Goal: Transaction & Acquisition: Purchase product/service

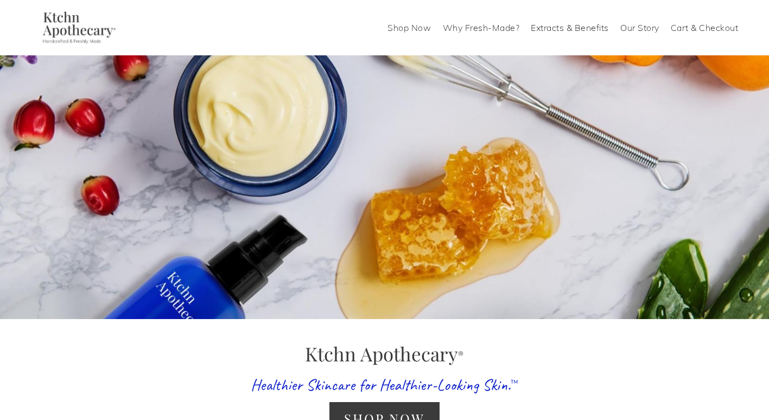
click at [418, 27] on link "Shop Now" at bounding box center [408, 27] width 43 height 17
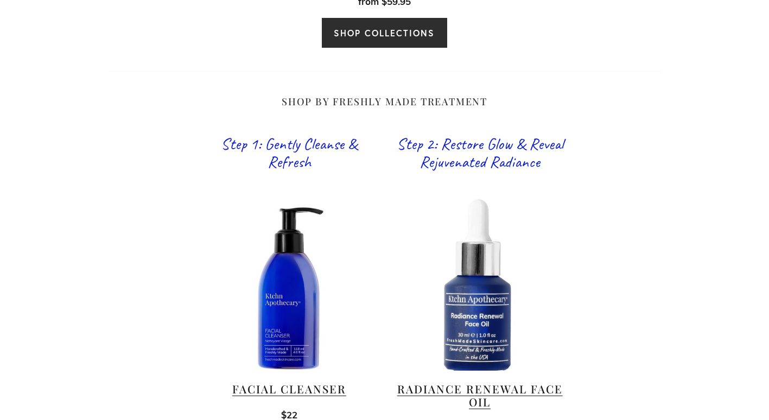
scroll to position [651, 0]
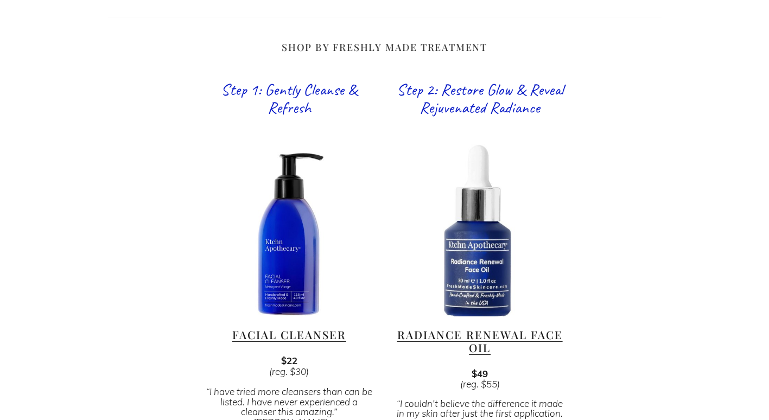
click at [469, 327] on link "Radiance Renewal Face Oil" at bounding box center [479, 341] width 165 height 28
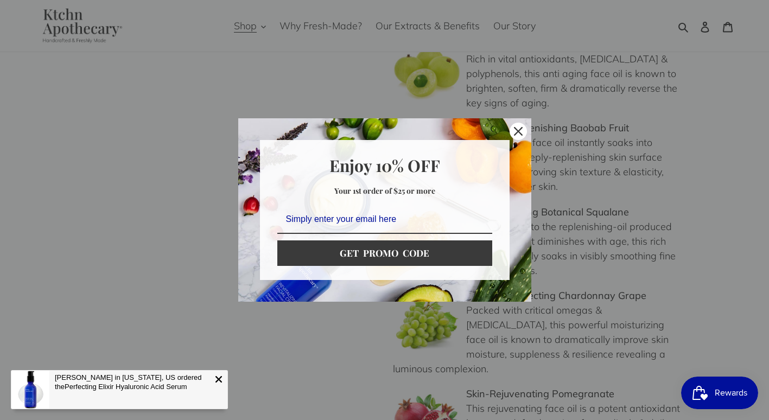
scroll to position [922, 0]
click at [518, 132] on icon "close icon" at bounding box center [518, 131] width 9 height 9
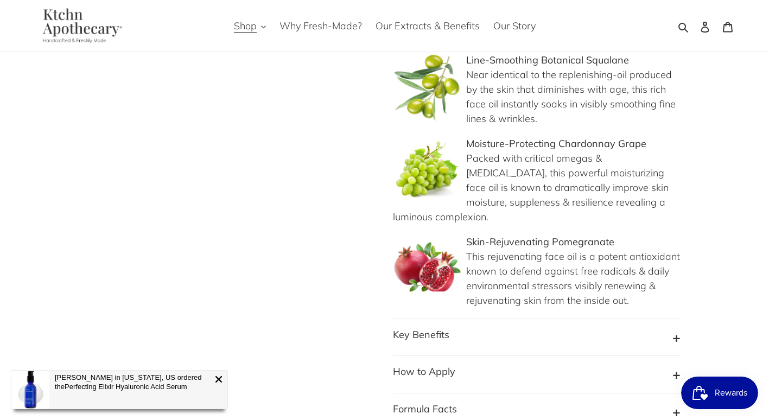
scroll to position [1139, 0]
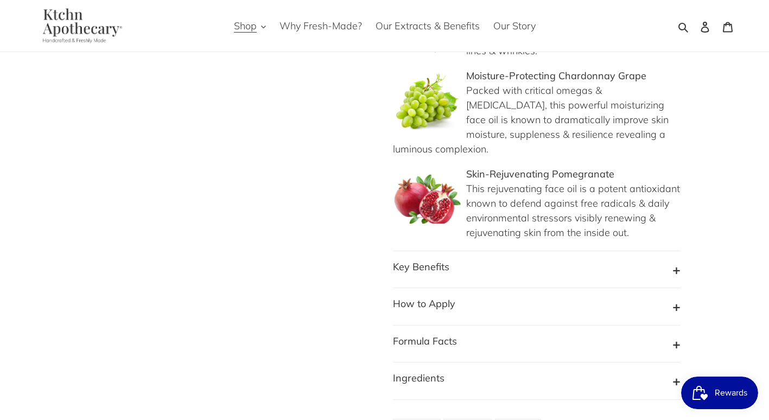
click at [675, 370] on button "Ingredients" at bounding box center [536, 380] width 287 height 21
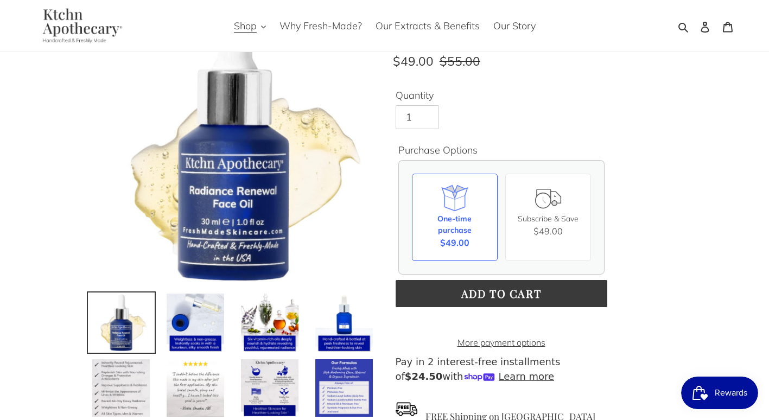
scroll to position [0, 0]
